Goal: Task Accomplishment & Management: Manage account settings

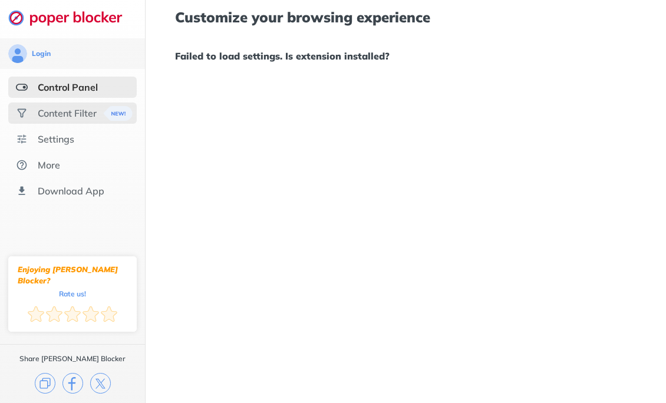
click at [70, 103] on div "Content Filter" at bounding box center [72, 113] width 128 height 21
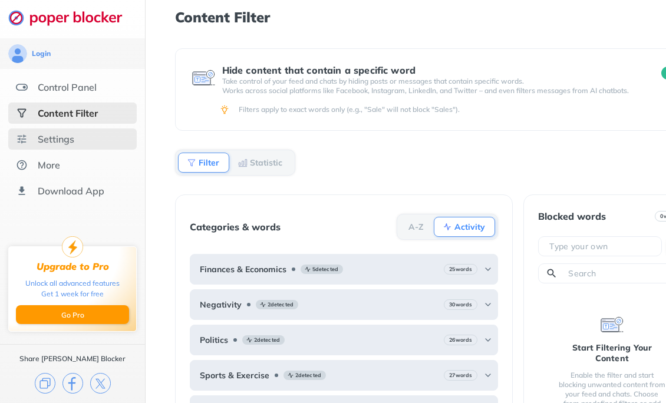
click at [75, 132] on div "Settings" at bounding box center [72, 138] width 128 height 21
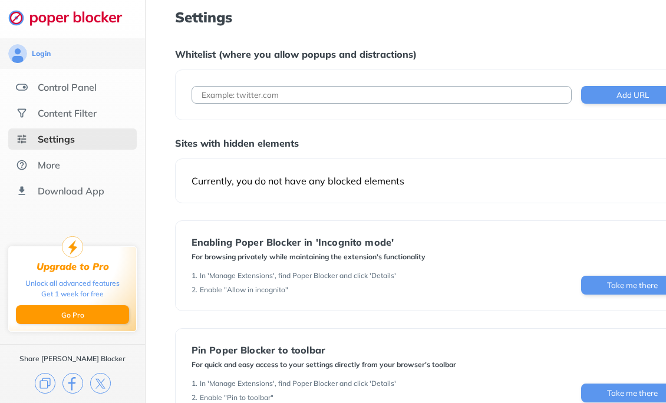
click at [308, 108] on div "Add URL" at bounding box center [438, 95] width 526 height 51
click at [300, 95] on input at bounding box center [382, 95] width 381 height 18
paste input "[URL][DOMAIN_NAME]"
type input "[URL][DOMAIN_NAME]"
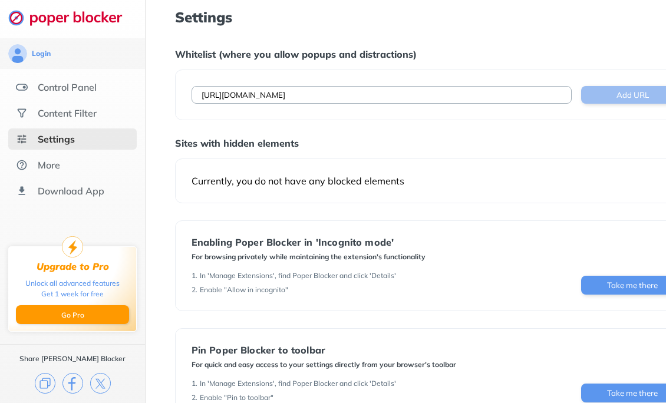
click at [634, 89] on button "Add URL" at bounding box center [632, 95] width 103 height 18
